Goal: Information Seeking & Learning: Find specific fact

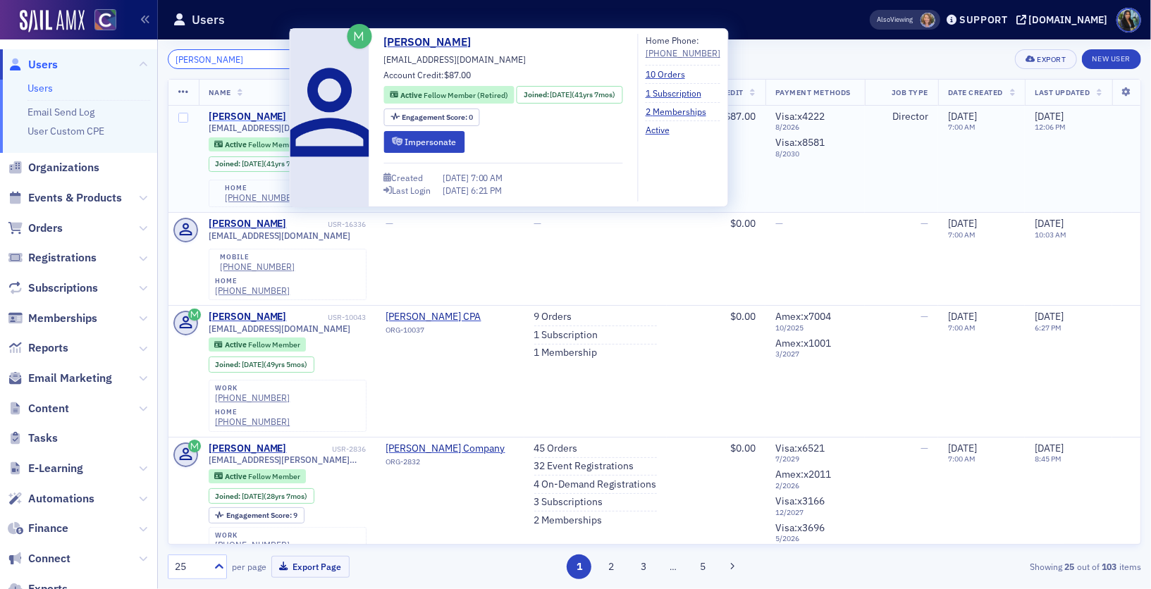
type input "[PERSON_NAME]"
click at [242, 111] on div "[PERSON_NAME]" at bounding box center [248, 117] width 78 height 13
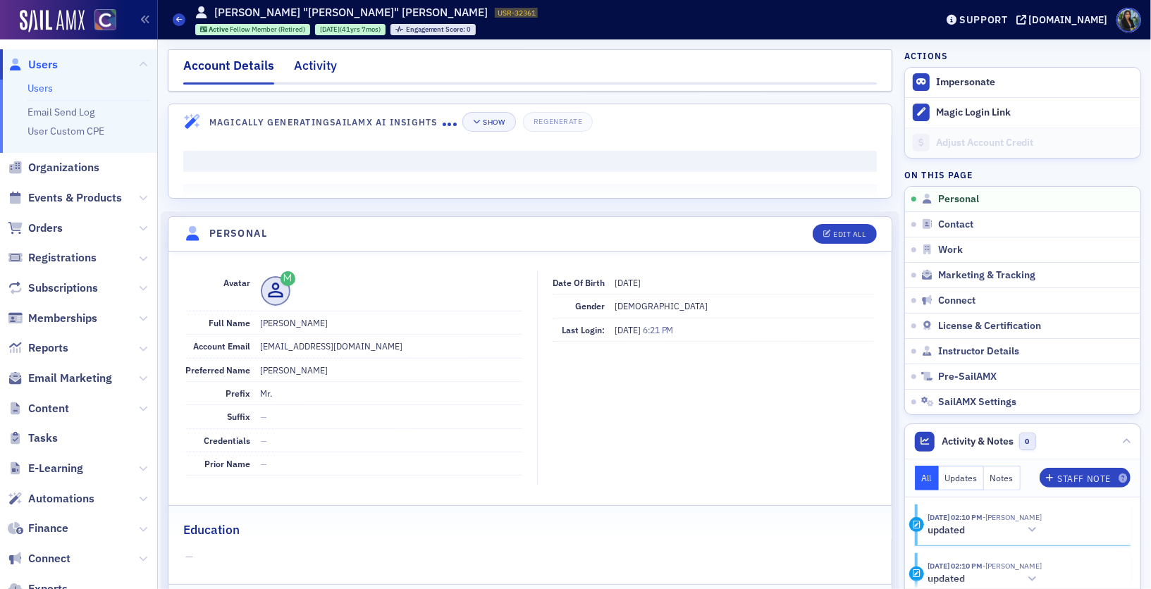
click at [309, 67] on div "Activity" at bounding box center [315, 69] width 43 height 26
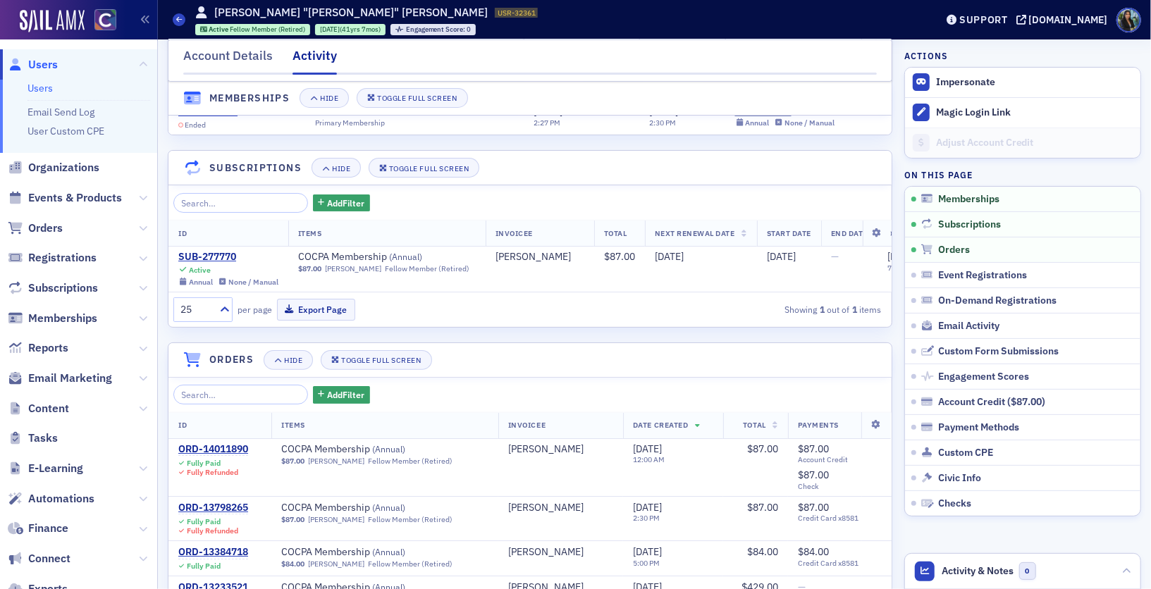
scroll to position [111, 0]
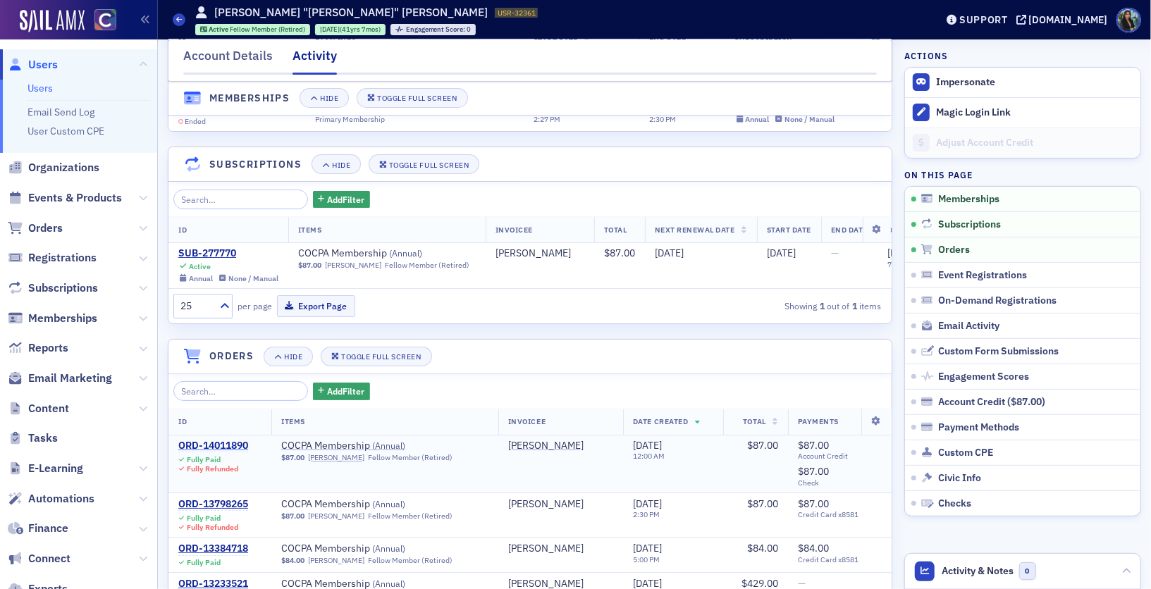
click at [201, 440] on div "ORD-14011890" at bounding box center [213, 446] width 70 height 13
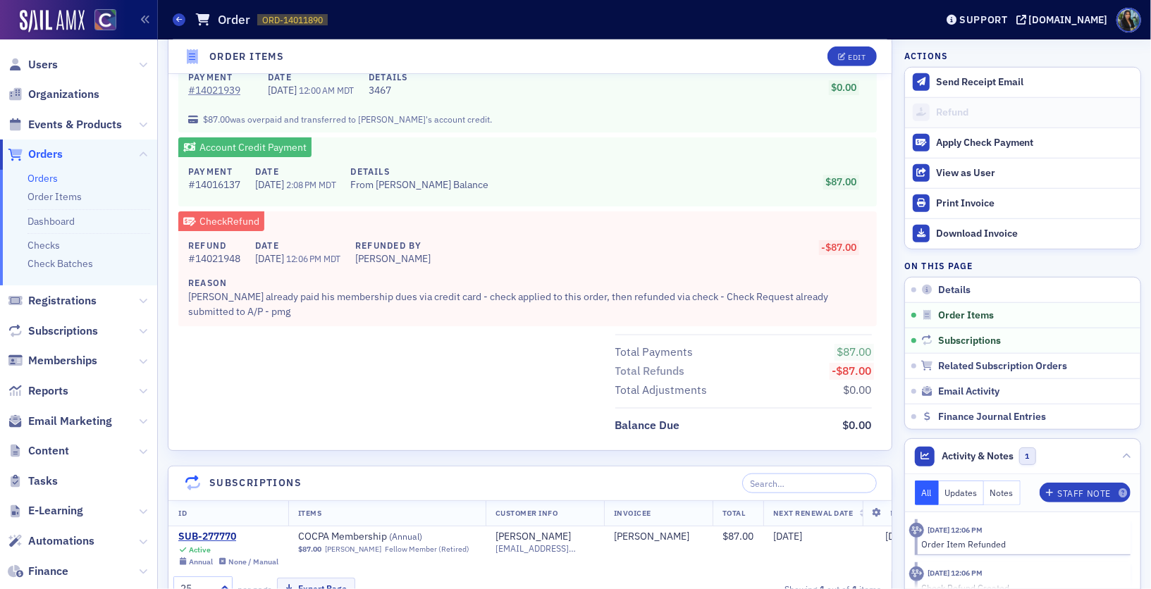
scroll to position [722, 0]
